Goal: Transaction & Acquisition: Purchase product/service

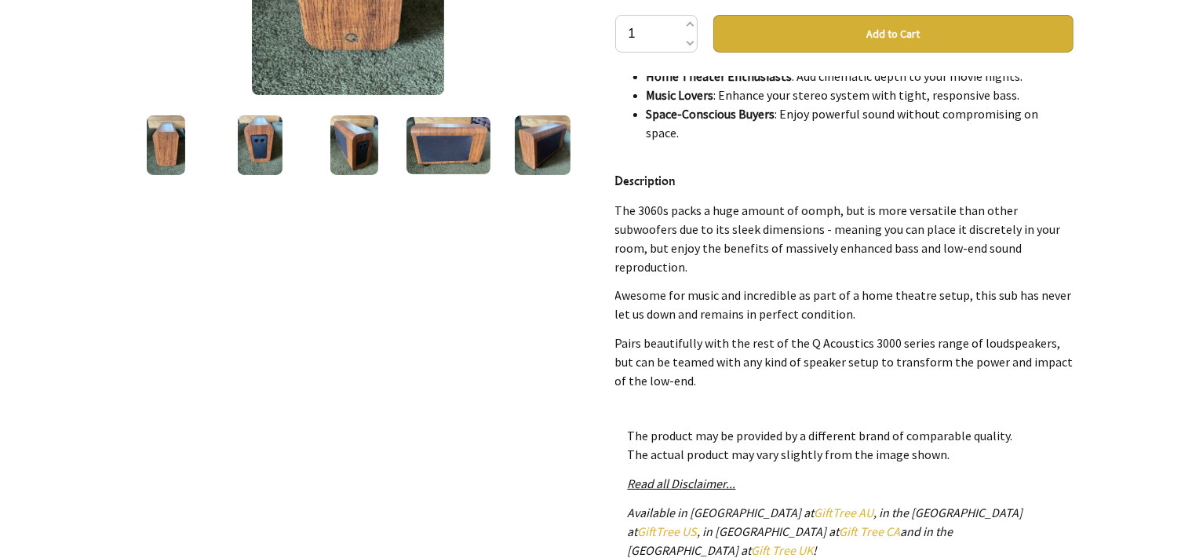
scroll to position [1920, 0]
click at [417, 404] on div "1 /6" at bounding box center [348, 254] width 483 height 955
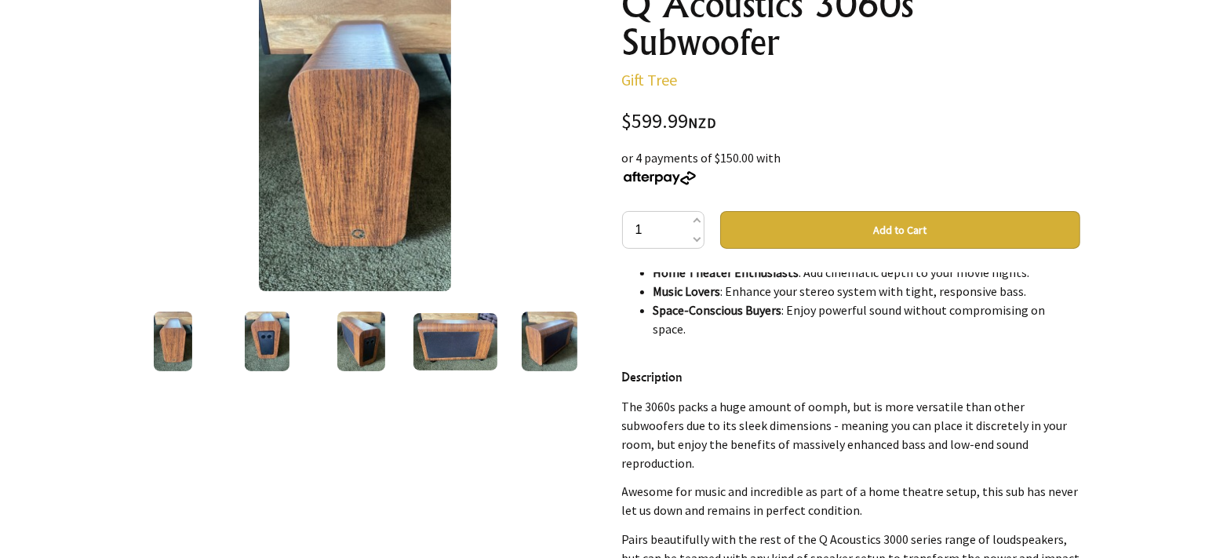
scroll to position [166, 0]
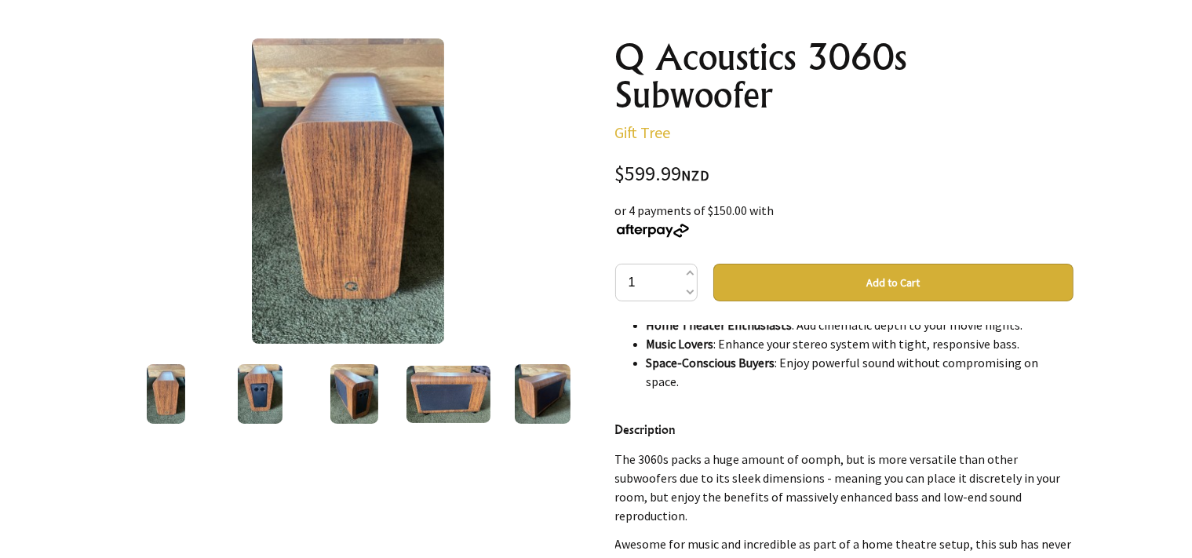
click at [355, 188] on img at bounding box center [348, 190] width 192 height 305
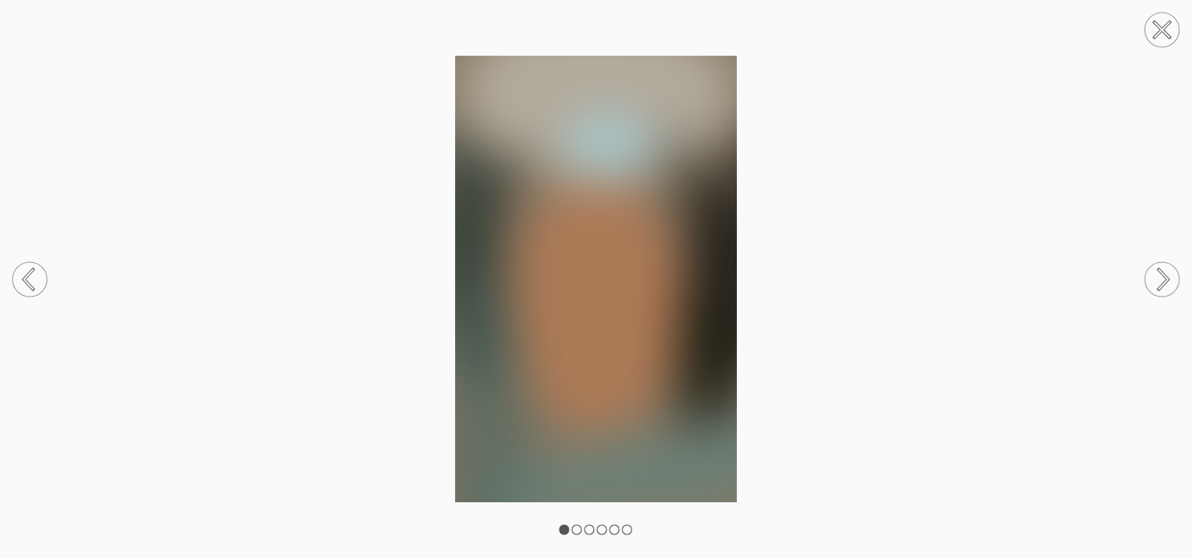
scroll to position [1920, 0]
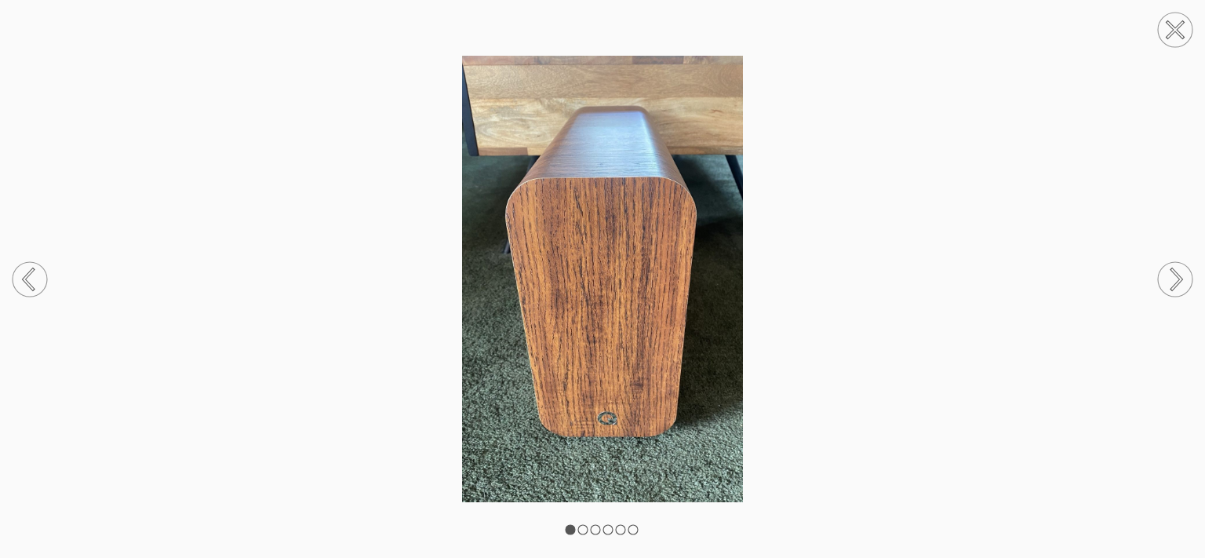
click at [1176, 275] on circle at bounding box center [1175, 279] width 35 height 35
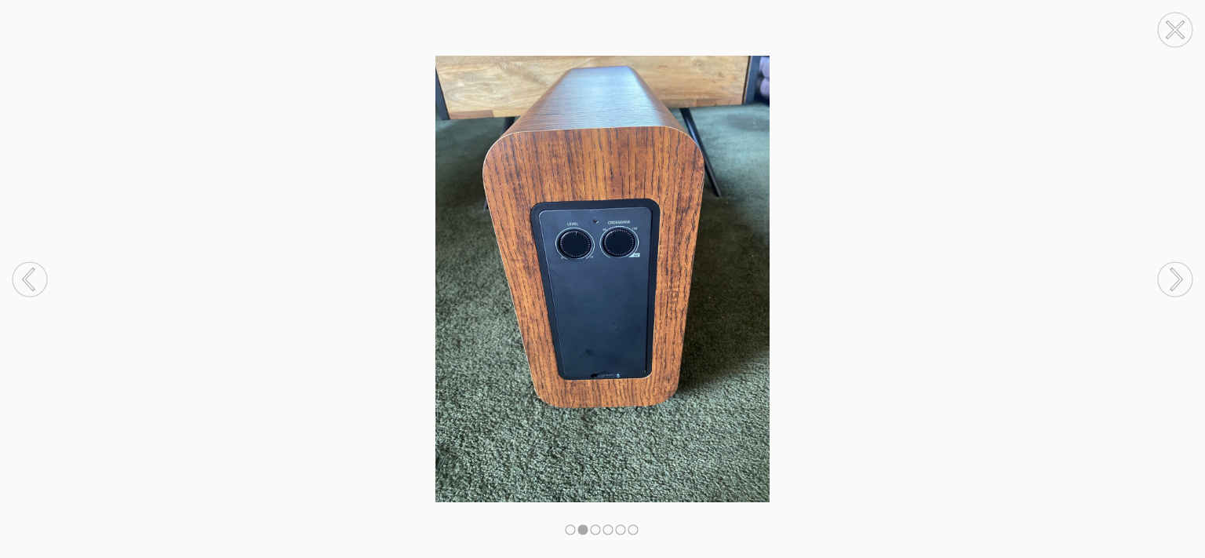
click at [1176, 275] on icon at bounding box center [1176, 279] width 9 height 20
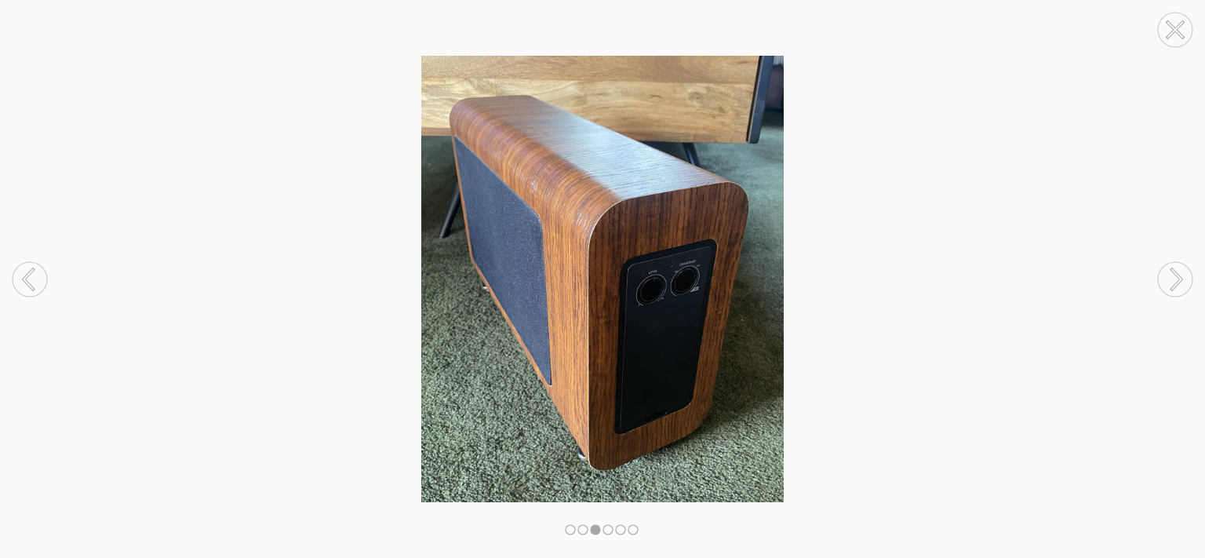
click at [1176, 275] on icon at bounding box center [1176, 279] width 9 height 20
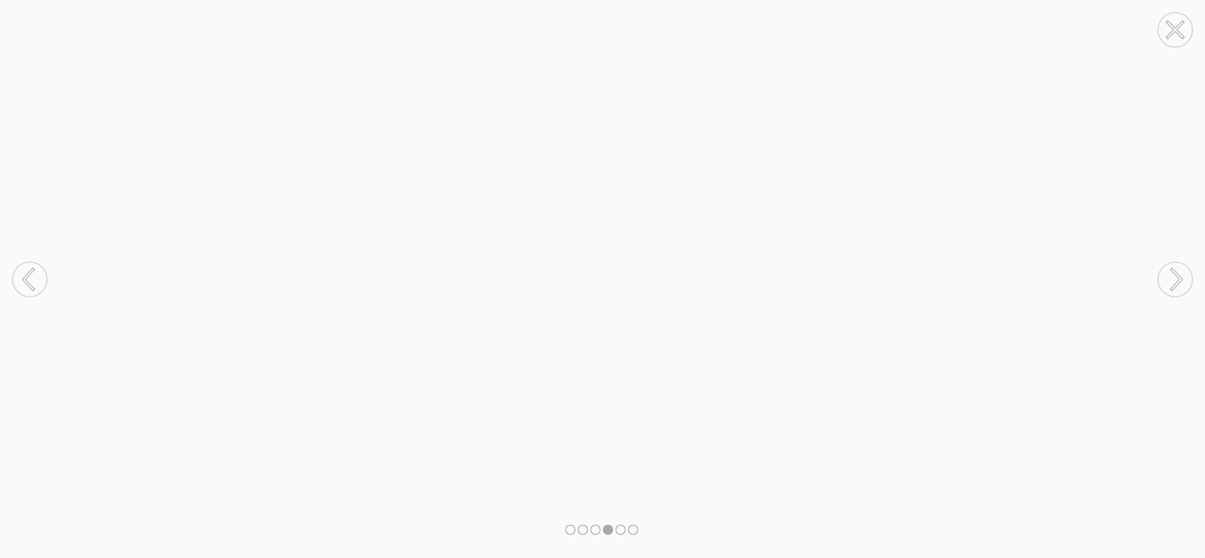
click at [1176, 275] on icon at bounding box center [1176, 279] width 9 height 20
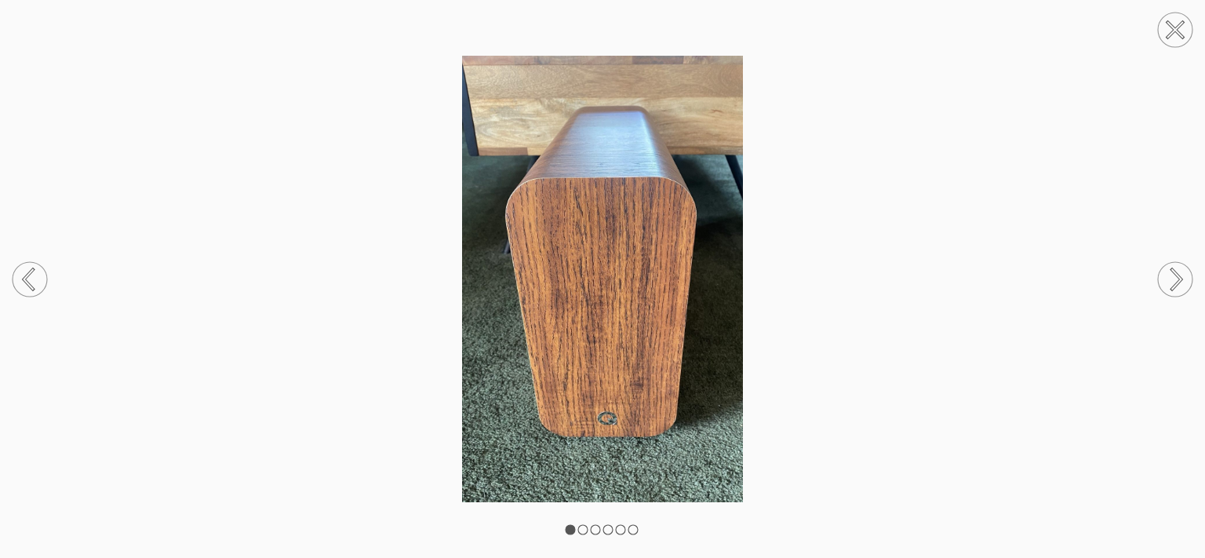
click at [1176, 275] on icon at bounding box center [1176, 279] width 9 height 20
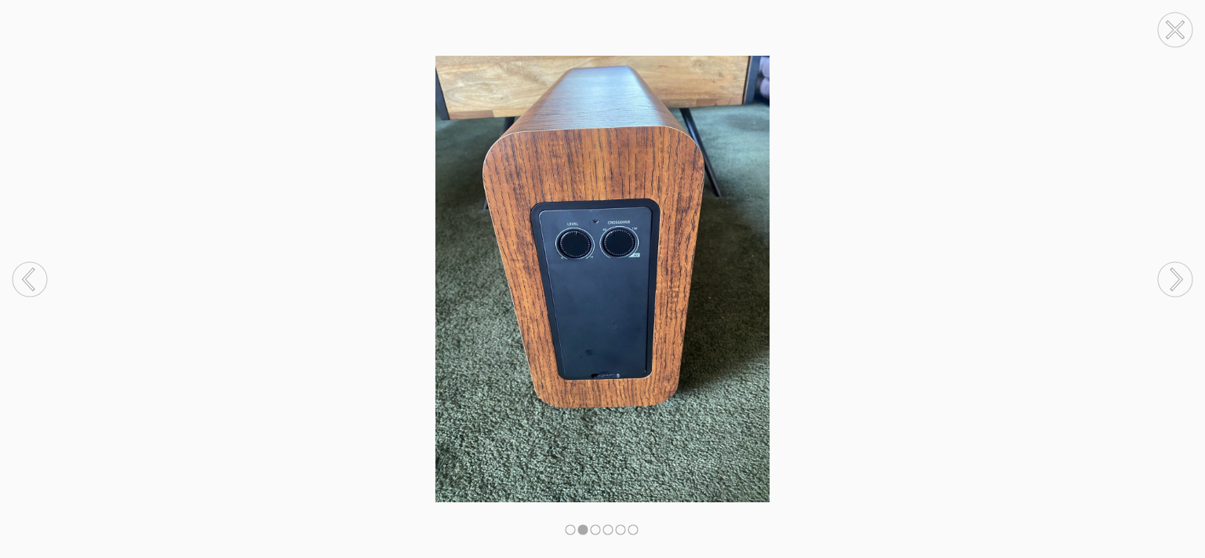
click at [1172, 21] on circle at bounding box center [1175, 30] width 35 height 35
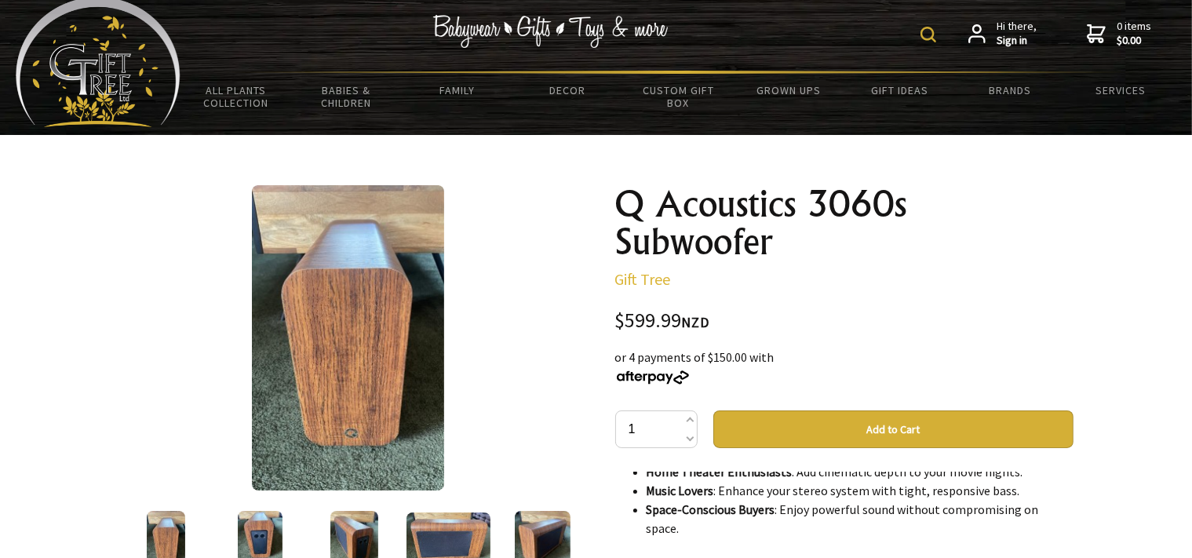
scroll to position [0, 0]
